Goal: Task Accomplishment & Management: Use online tool/utility

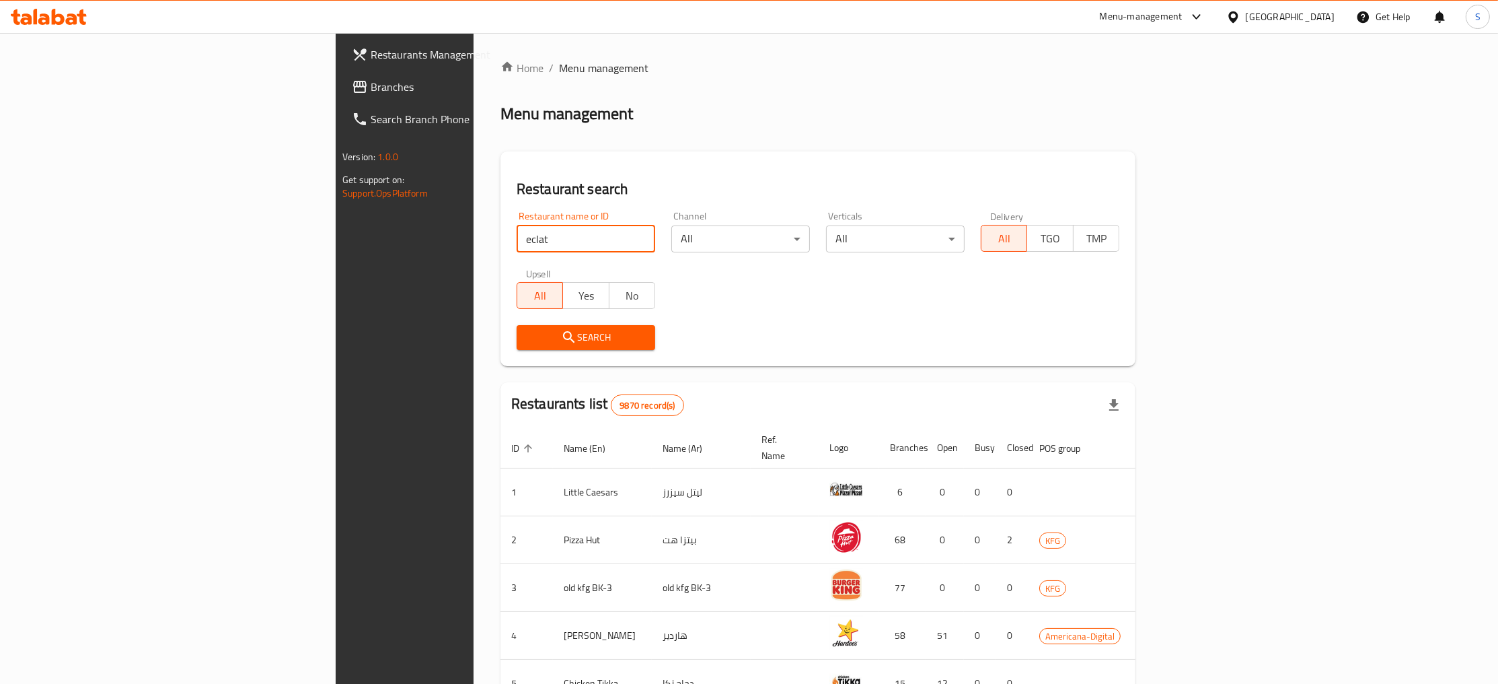
type input "eclat"
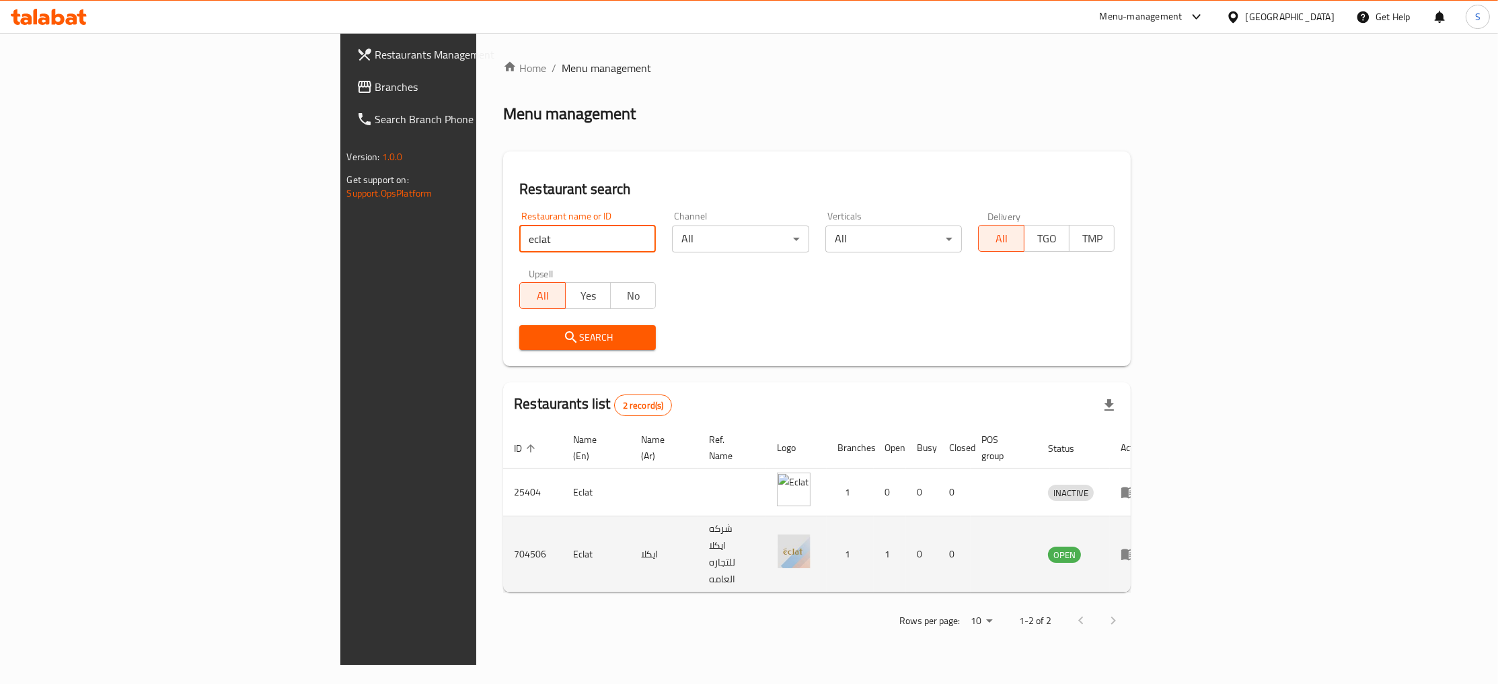
click at [1137, 546] on icon "enhanced table" at bounding box center [1129, 554] width 16 height 16
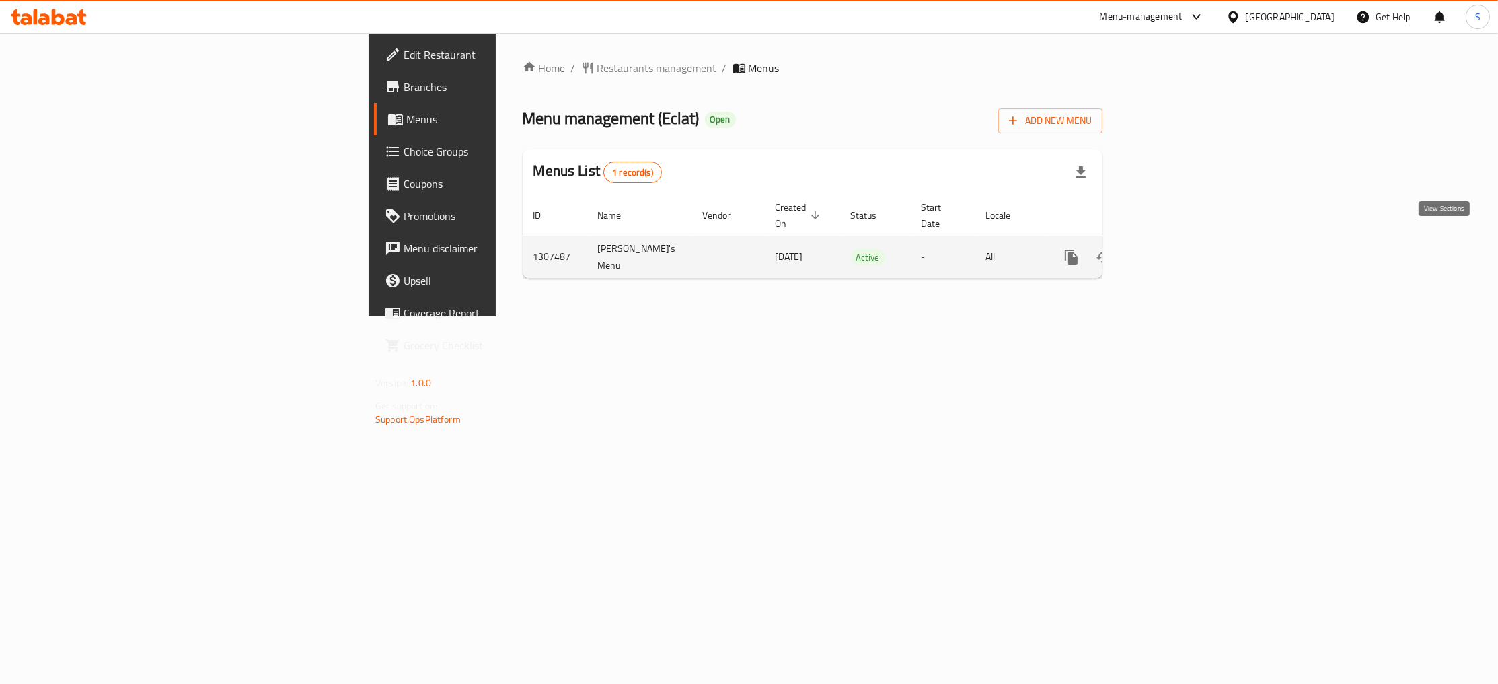
click at [1177, 249] on icon "enhanced table" at bounding box center [1169, 257] width 16 height 16
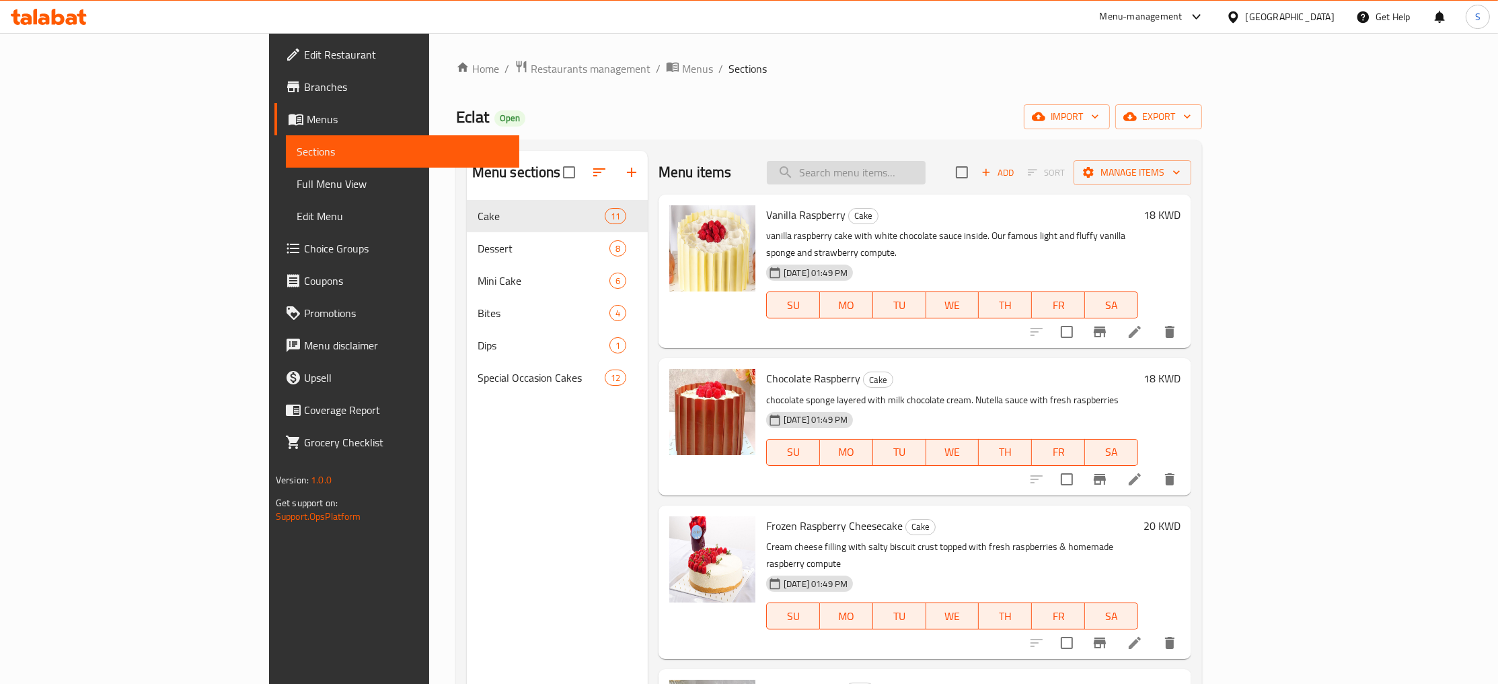
click at [916, 178] on input "search" at bounding box center [846, 173] width 159 height 24
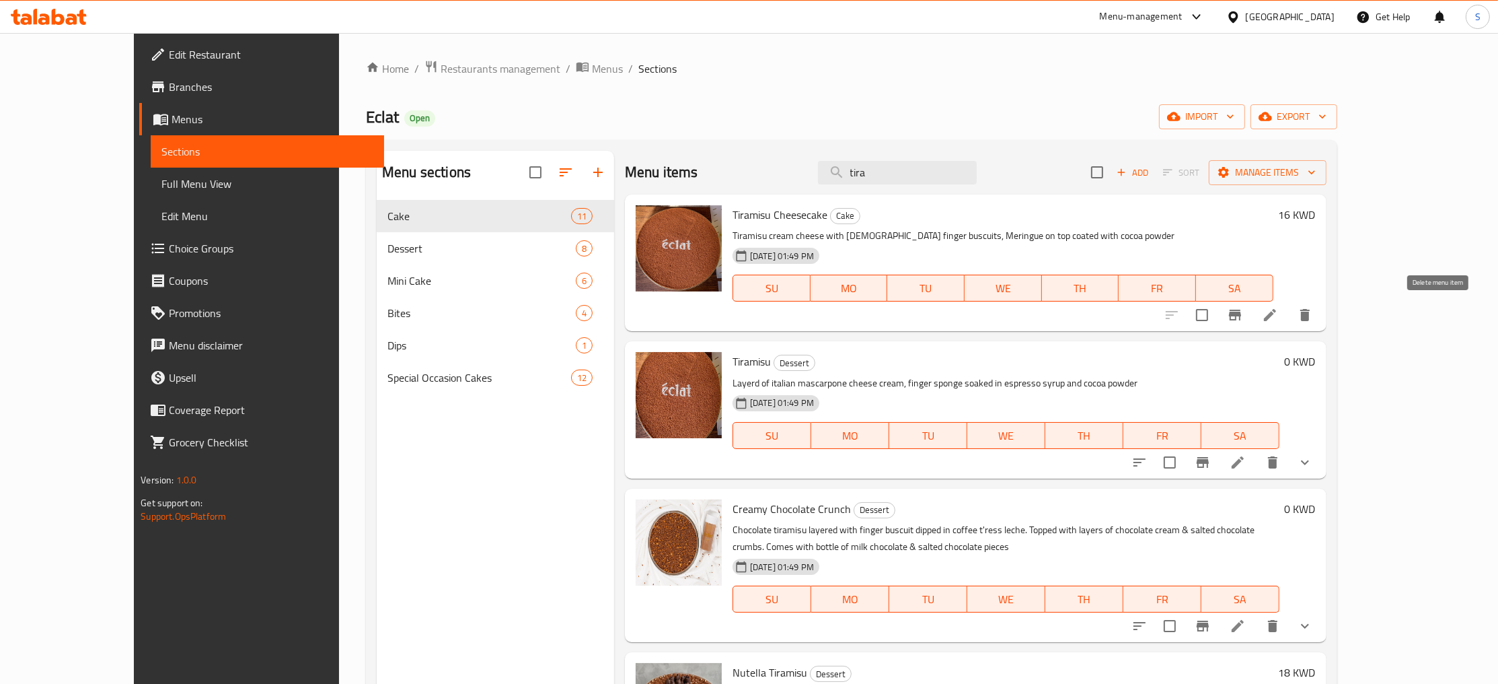
type input "tira"
click at [1310, 319] on icon "delete" at bounding box center [1305, 315] width 9 height 12
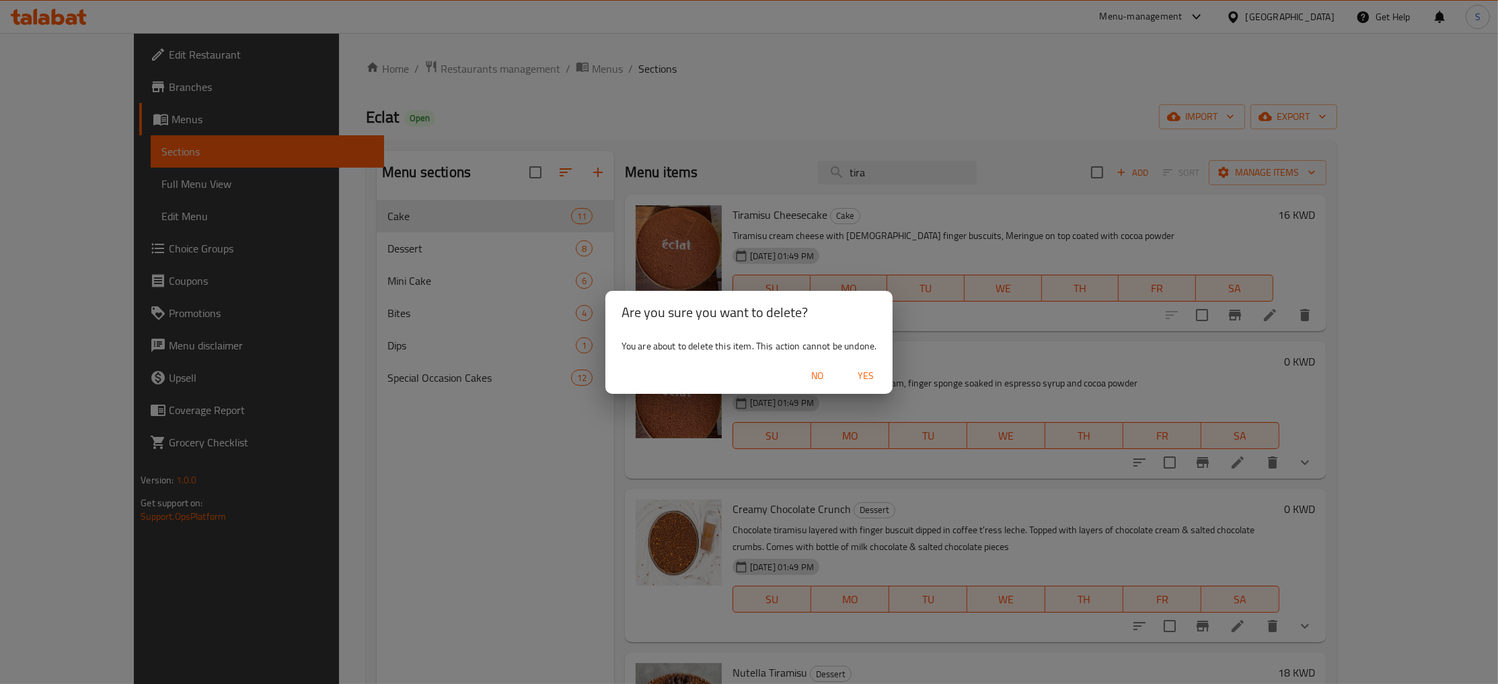
click at [867, 375] on span "Yes" at bounding box center [866, 375] width 32 height 17
